Goal: Communication & Community: Participate in discussion

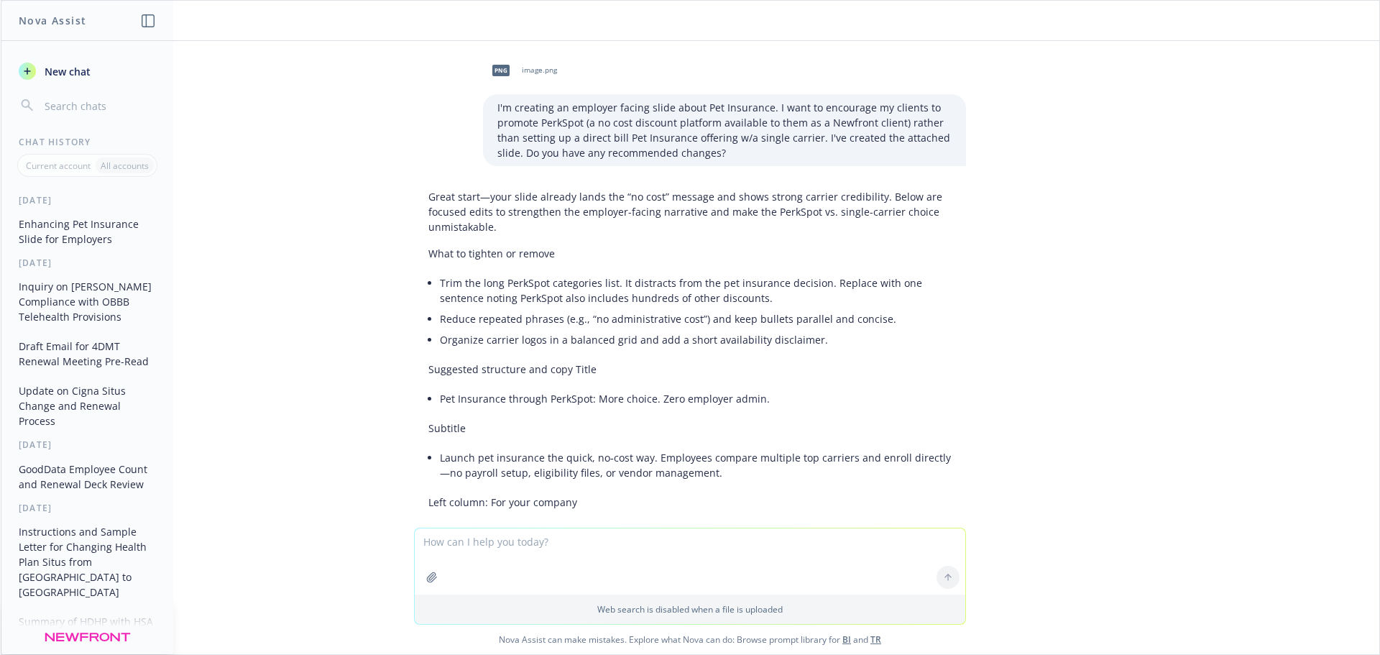
scroll to position [1551, 0]
